Goal: Task Accomplishment & Management: Use online tool/utility

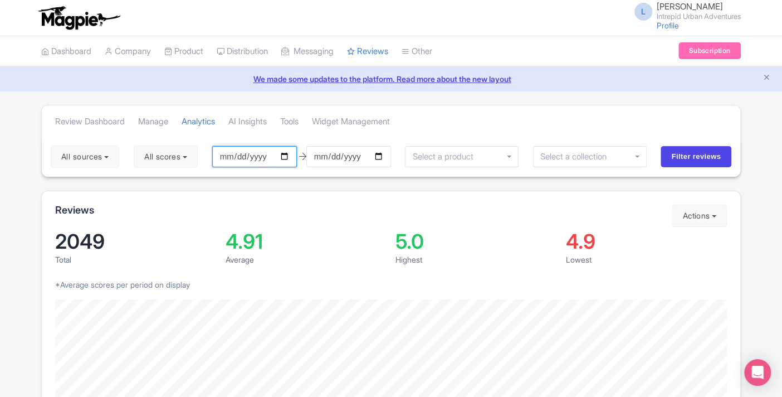
click at [293, 157] on input "[DATE]" at bounding box center [254, 156] width 85 height 21
type input "[DATE]"
click at [591, 154] on input "select-one" at bounding box center [576, 157] width 70 height 10
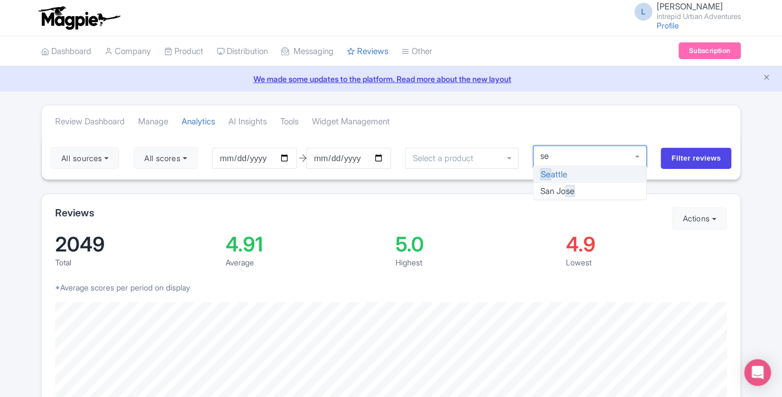
type input "sea"
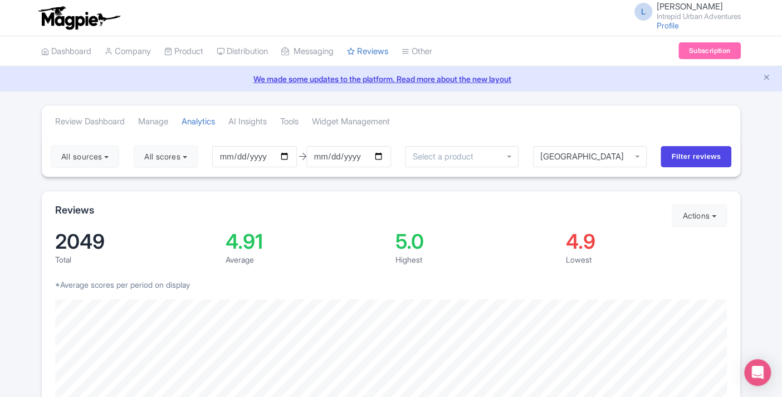
click at [580, 139] on div "All sources Select all Deselect all Select all Deselect all Urban Adventures - …" at bounding box center [391, 157] width 699 height 40
click at [667, 154] on input "Filter reviews" at bounding box center [696, 156] width 71 height 21
